Goal: Navigation & Orientation: Find specific page/section

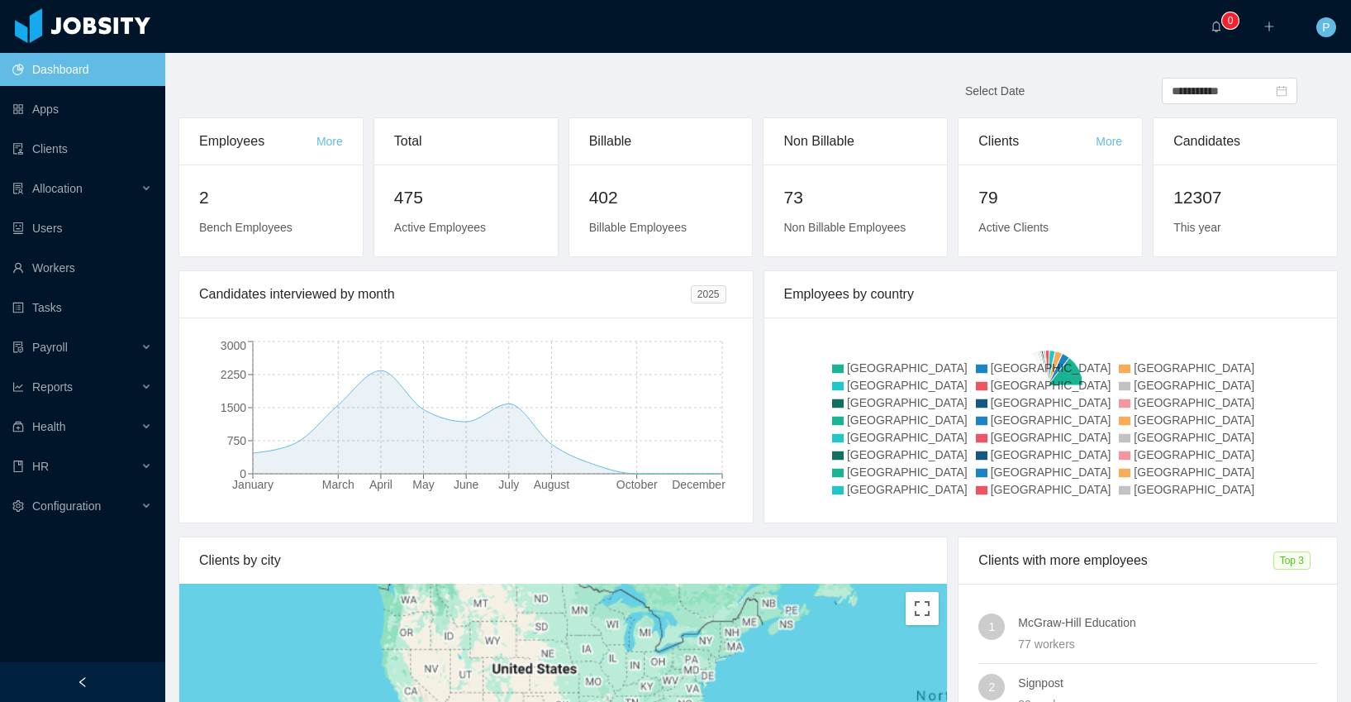
click at [52, 205] on li "Allocation" at bounding box center [82, 190] width 165 height 36
click at [60, 197] on div "Allocation" at bounding box center [82, 188] width 165 height 33
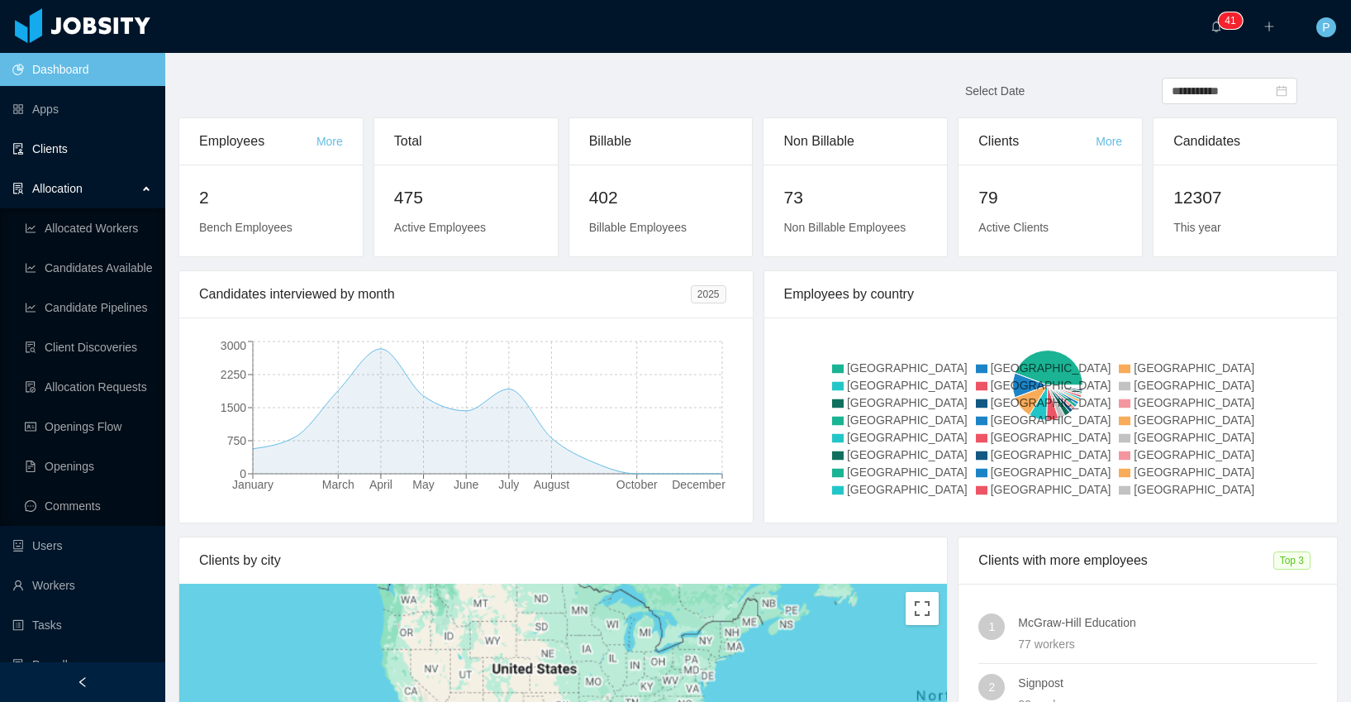
click at [58, 154] on link "Clients" at bounding box center [82, 148] width 140 height 33
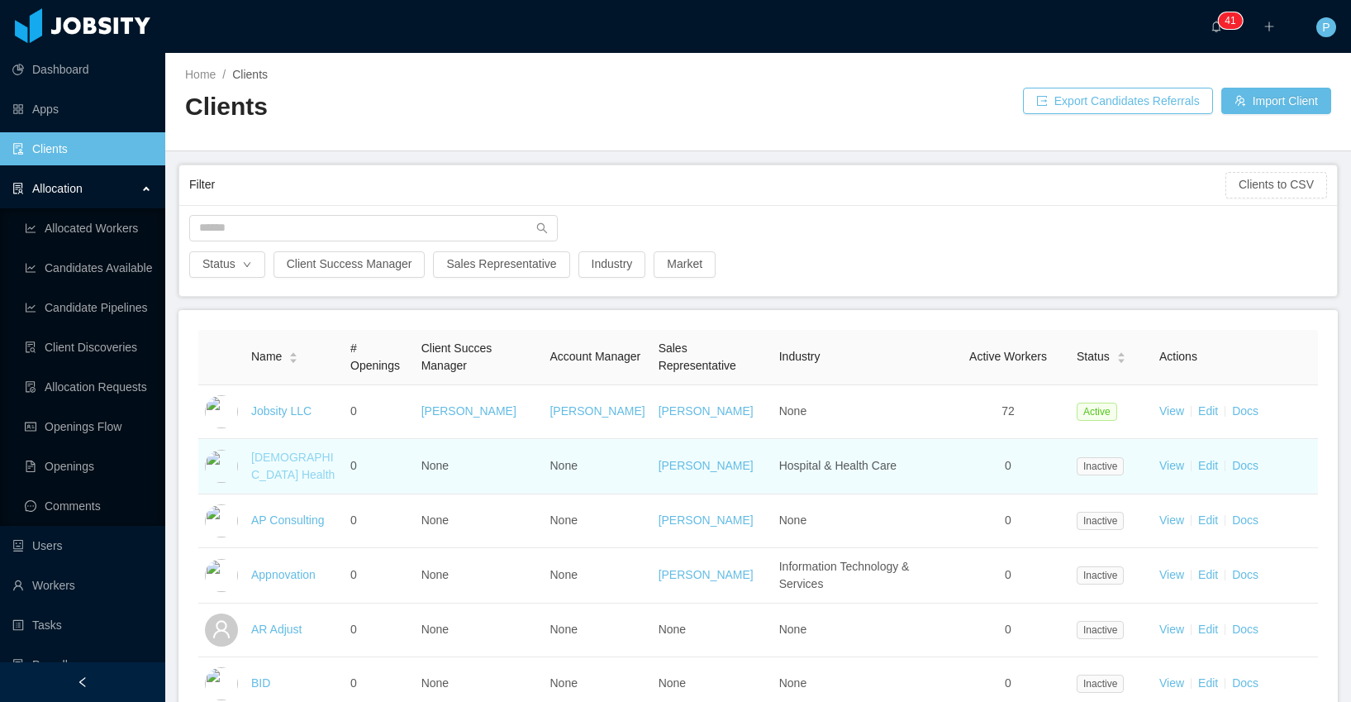
click at [276, 461] on link "[DEMOGRAPHIC_DATA] Health" at bounding box center [292, 465] width 83 height 31
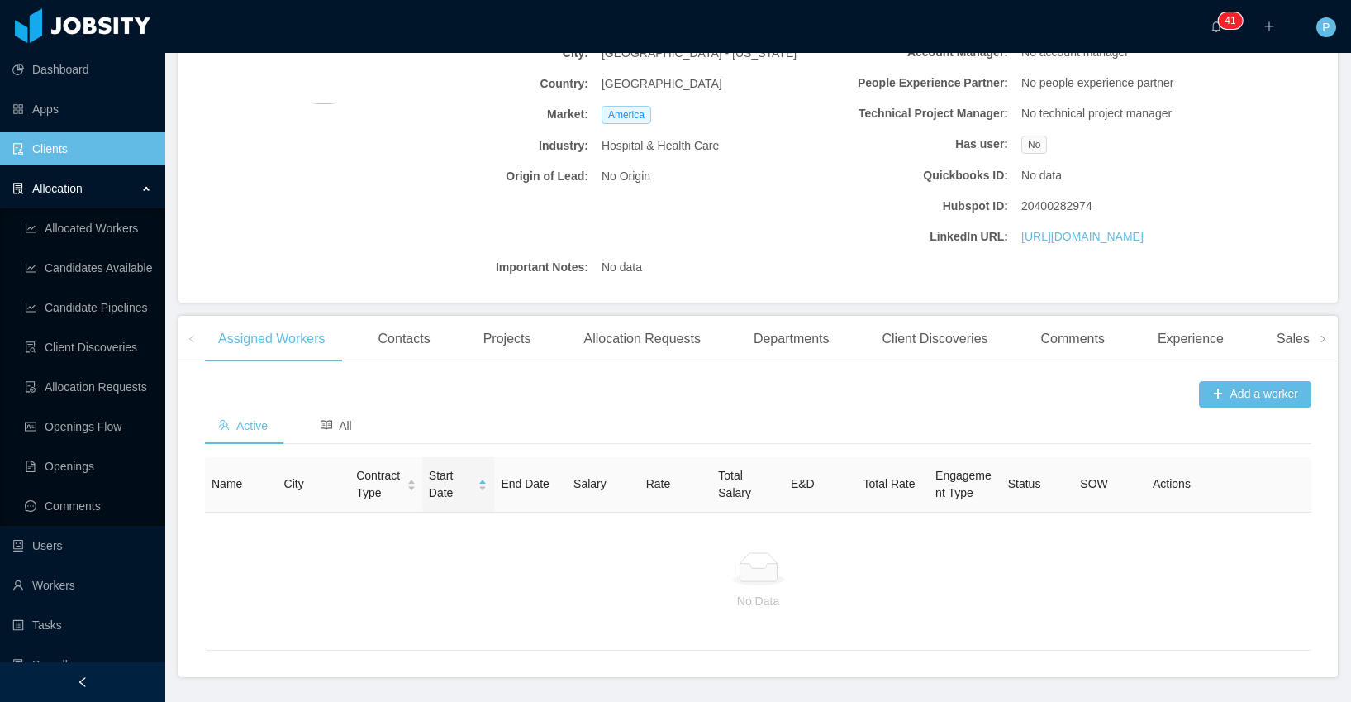
scroll to position [302, 0]
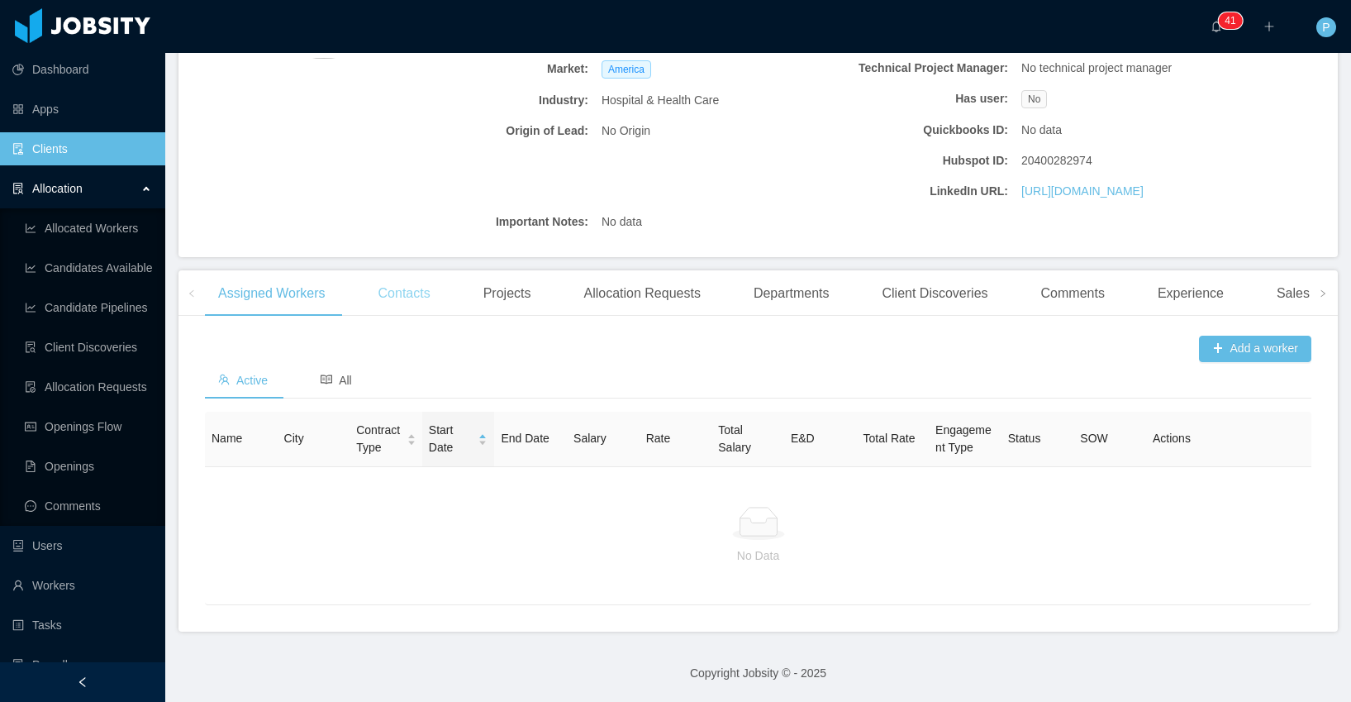
click at [432, 295] on div "Contacts" at bounding box center [404, 293] width 79 height 46
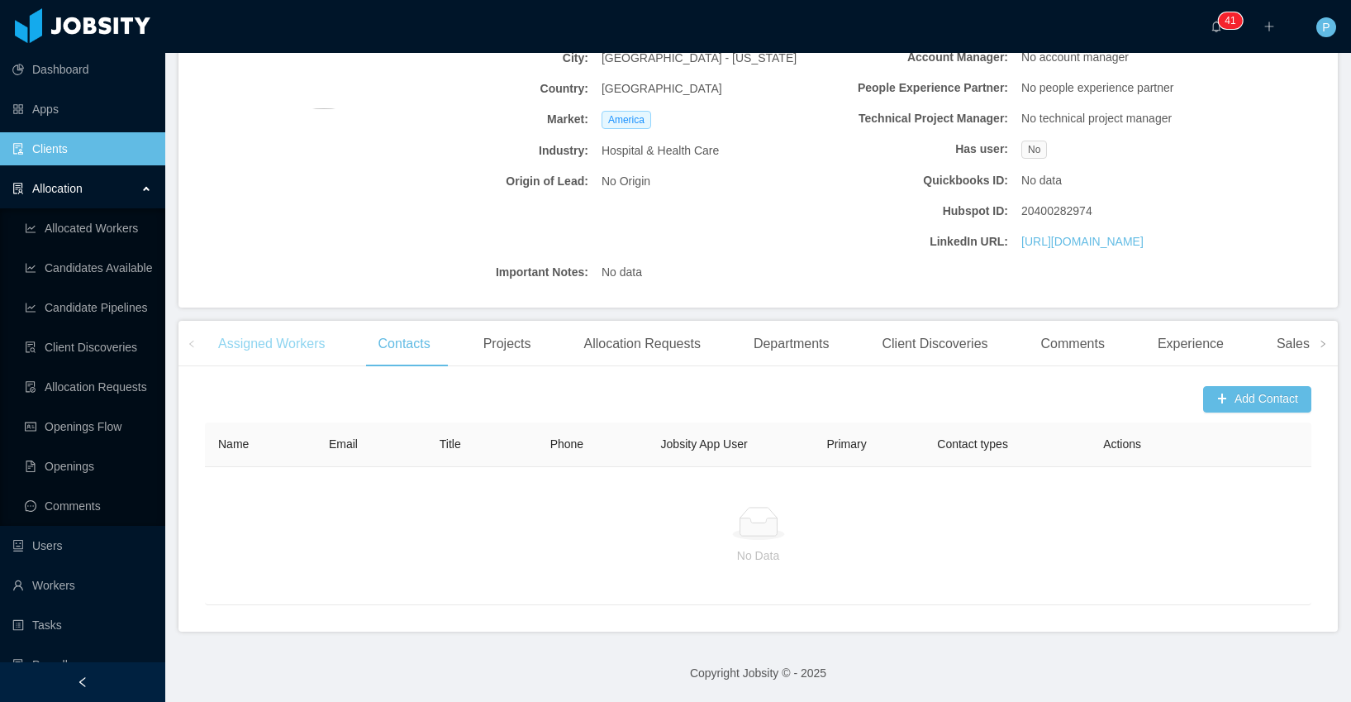
click at [264, 349] on div "Assigned Workers" at bounding box center [272, 344] width 134 height 46
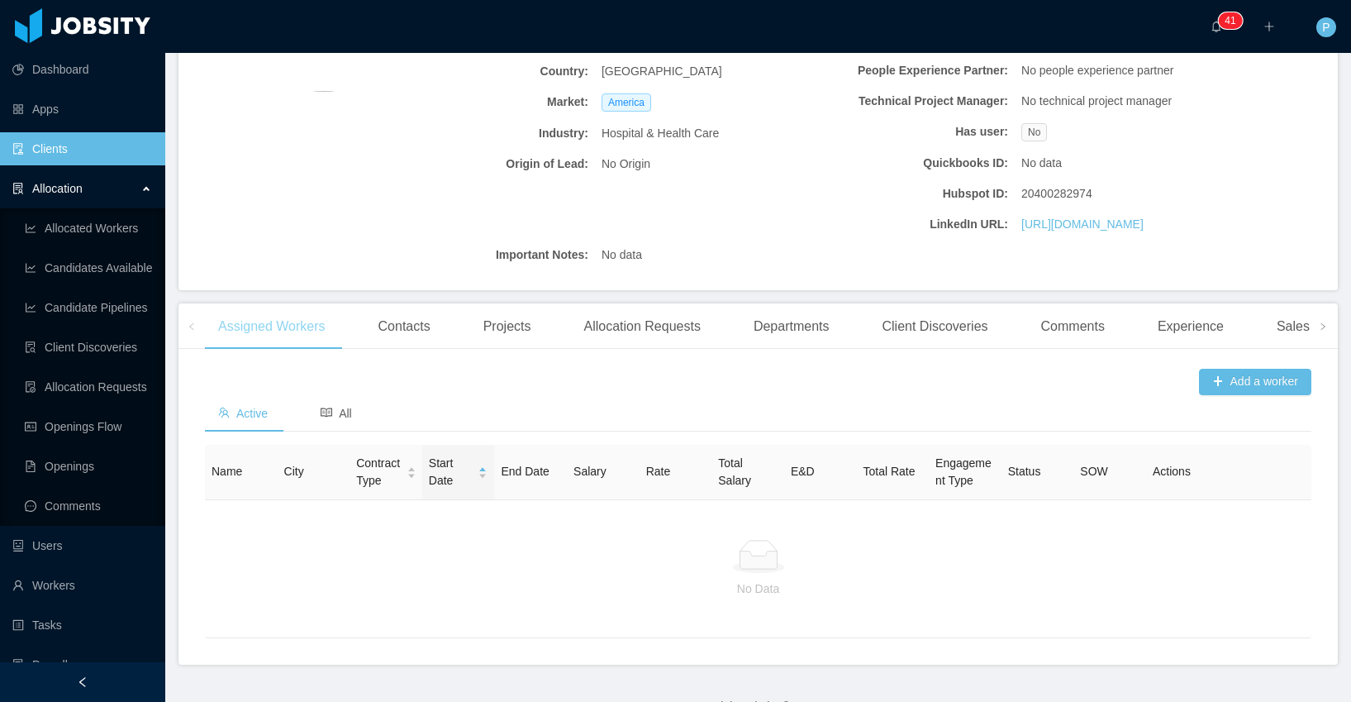
scroll to position [302, 0]
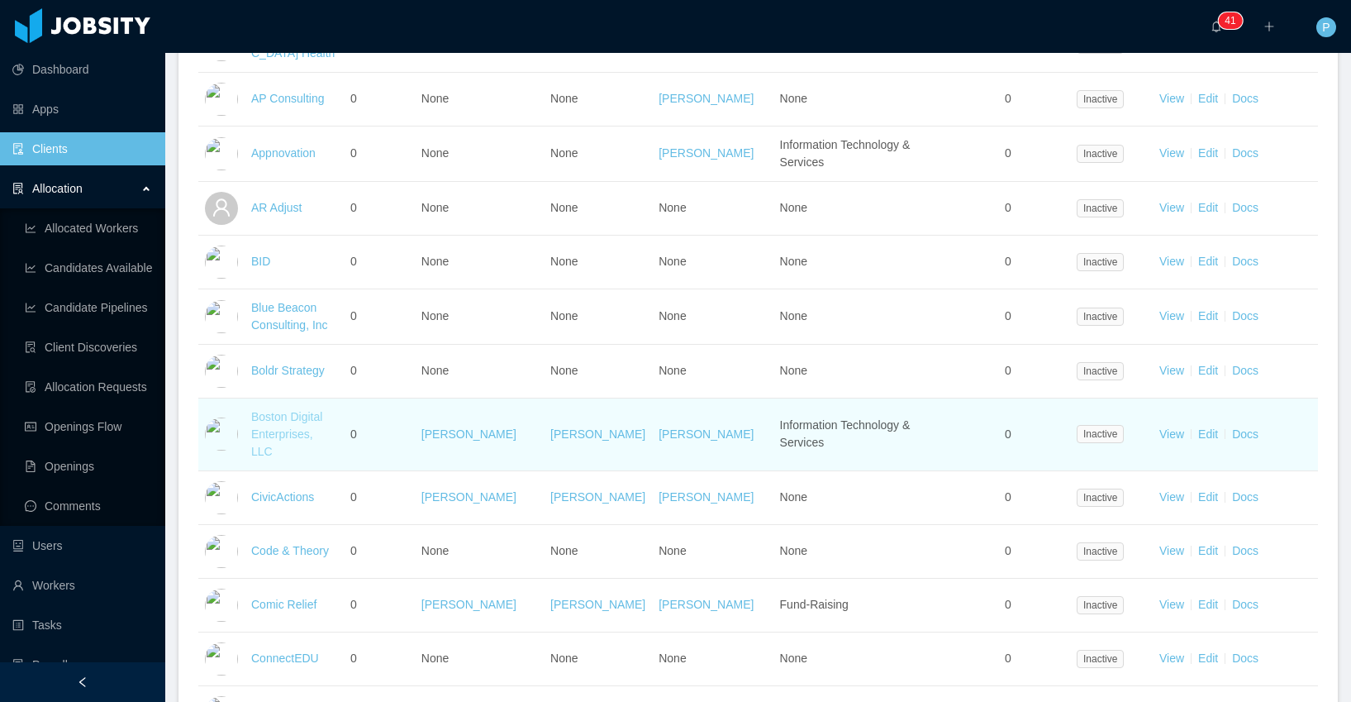
click at [283, 422] on link "Boston Digital Enterprises, LLC" at bounding box center [286, 434] width 71 height 48
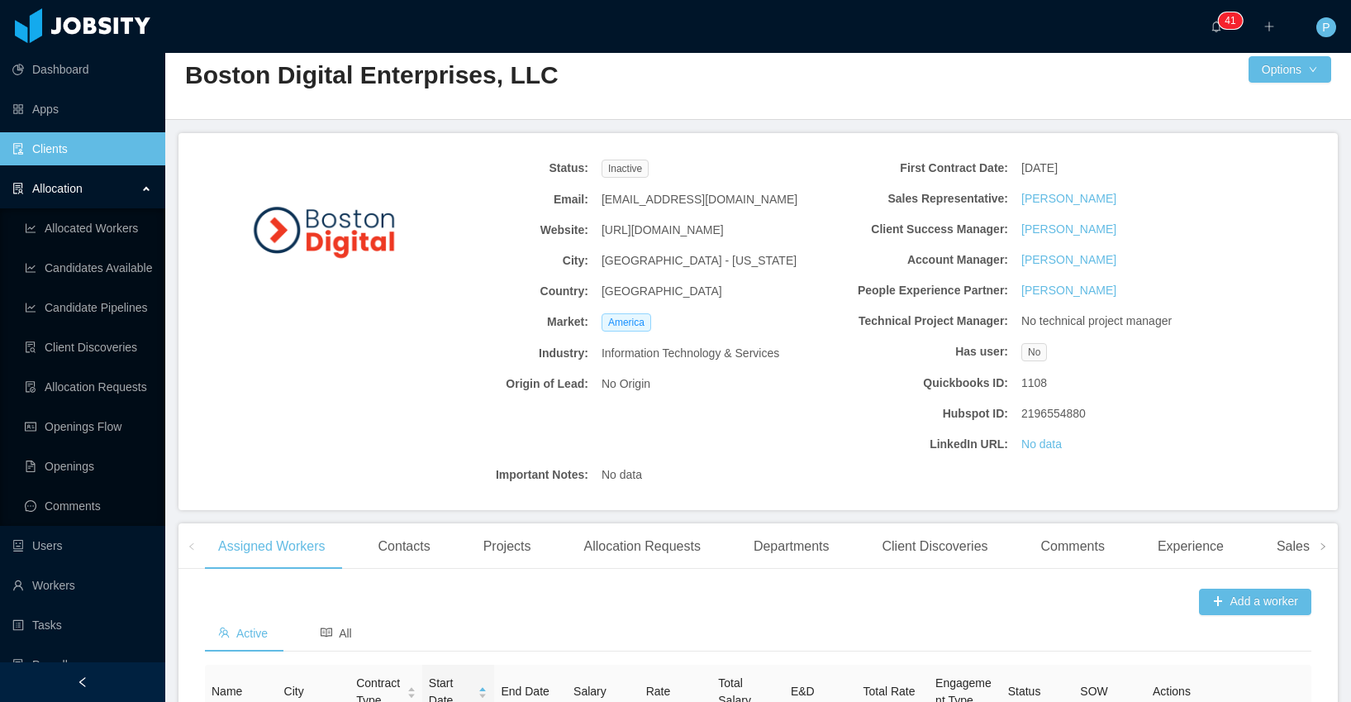
scroll to position [284, 0]
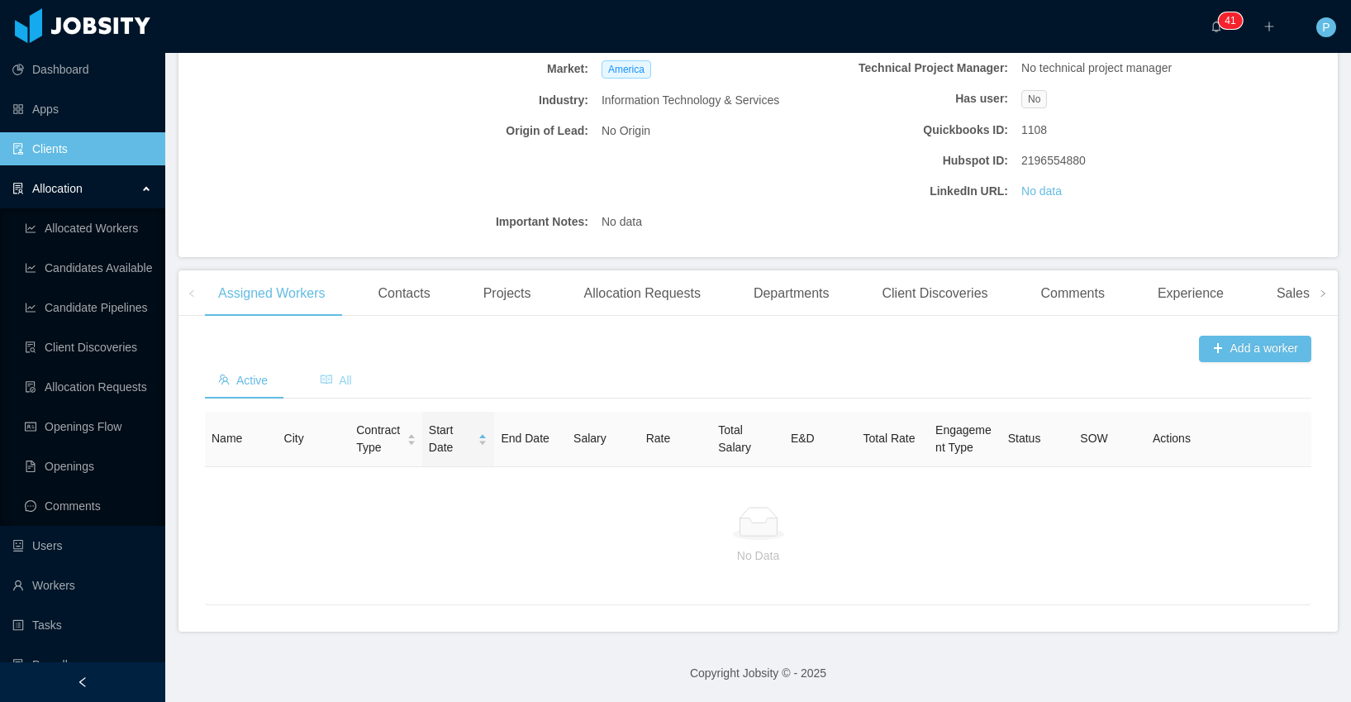
click at [336, 388] on div "All" at bounding box center [336, 380] width 58 height 37
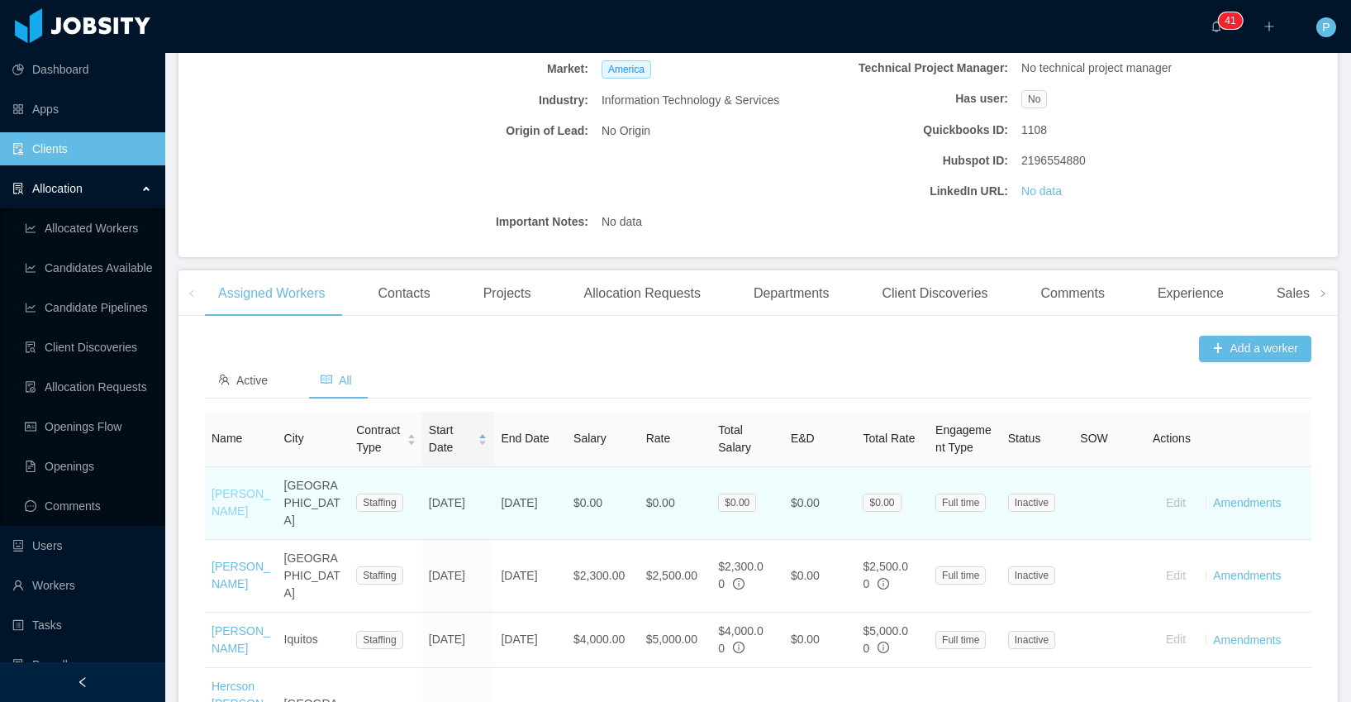
click at [234, 505] on link "[PERSON_NAME]" at bounding box center [241, 502] width 59 height 31
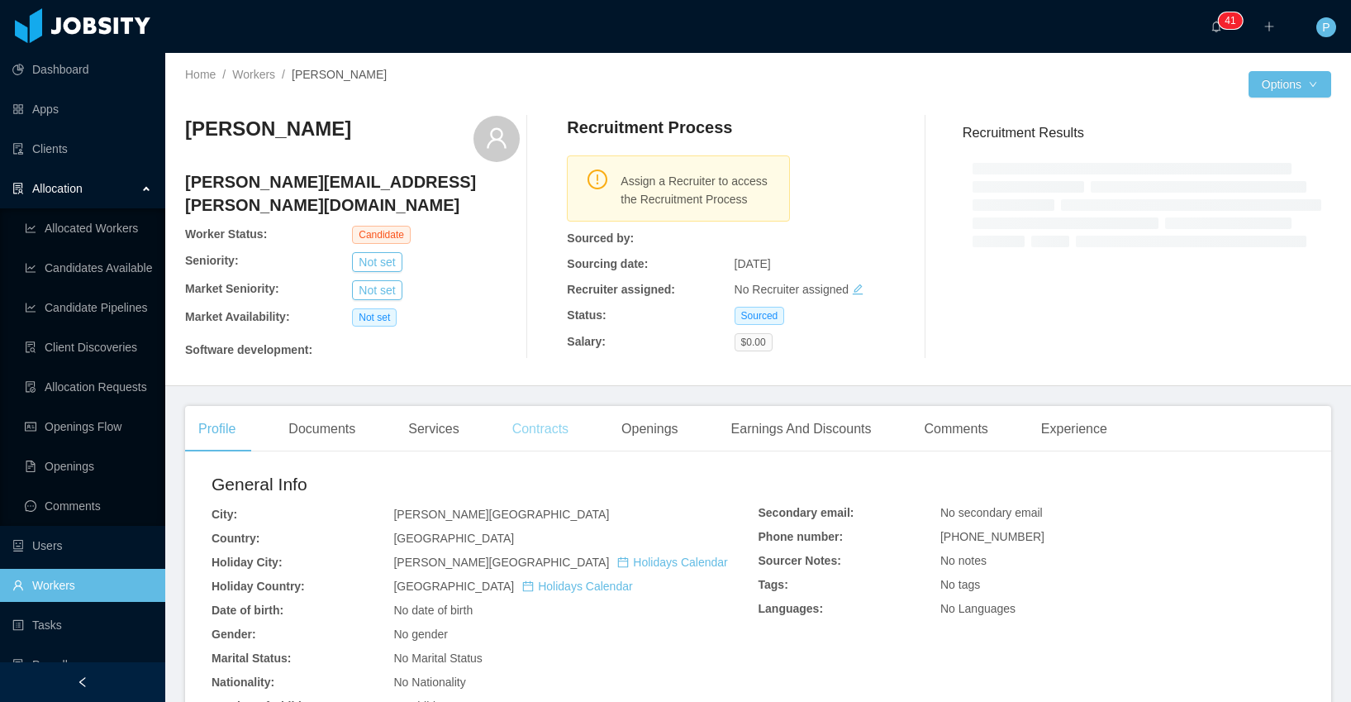
click at [558, 414] on div "Contracts" at bounding box center [540, 429] width 83 height 46
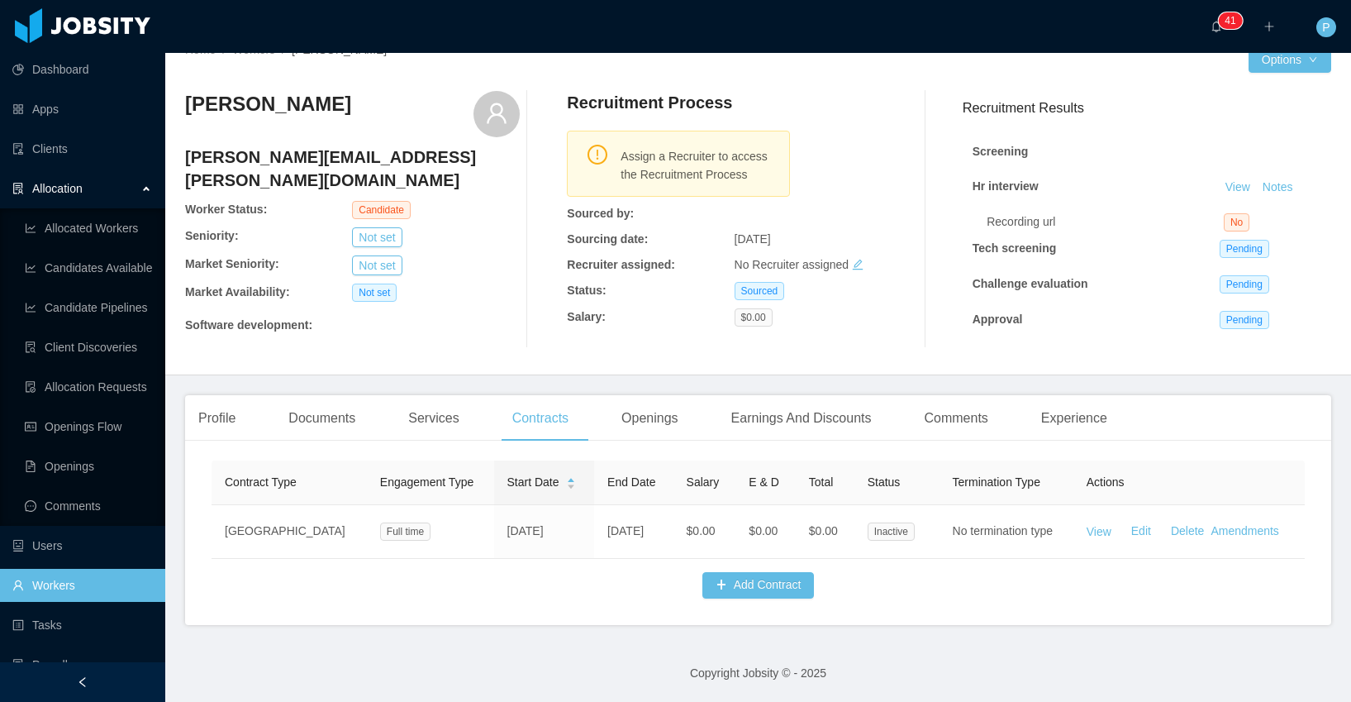
scroll to position [53, 0]
click at [669, 408] on div "Openings" at bounding box center [649, 418] width 83 height 46
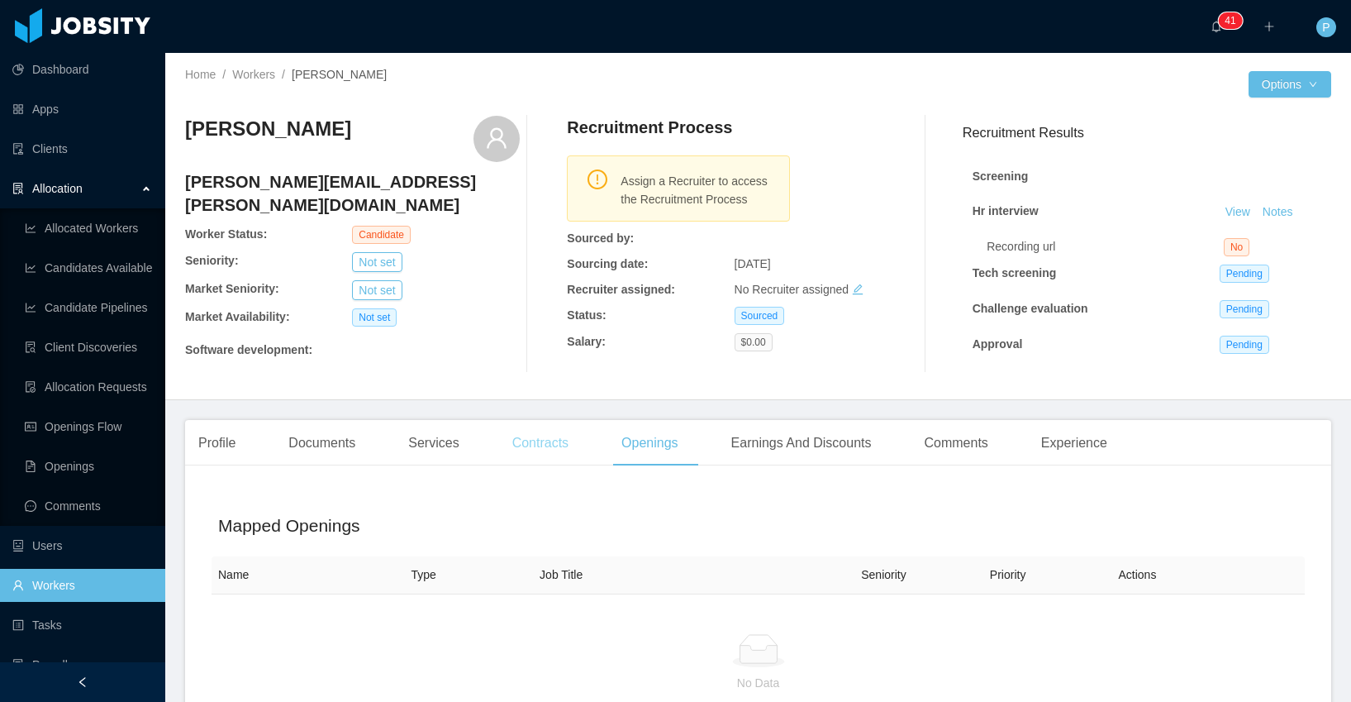
click at [543, 466] on div "Contracts" at bounding box center [540, 443] width 83 height 46
